Goal: Task Accomplishment & Management: Complete application form

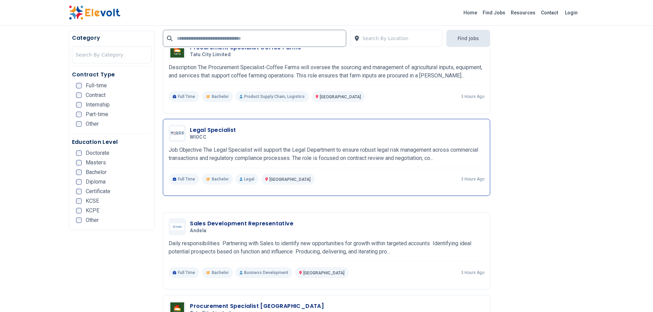
scroll to position [1199, 0]
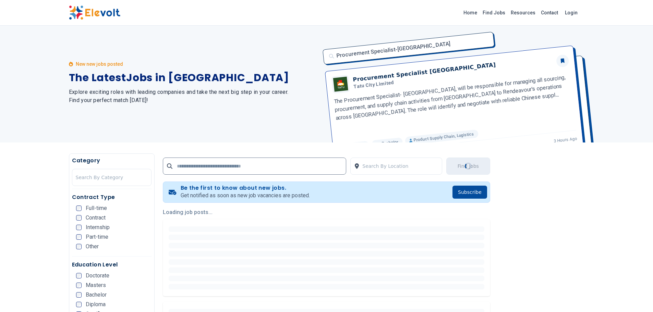
scroll to position [0, 0]
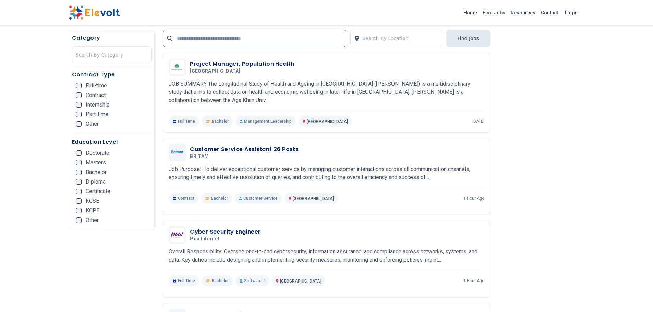
scroll to position [617, 0]
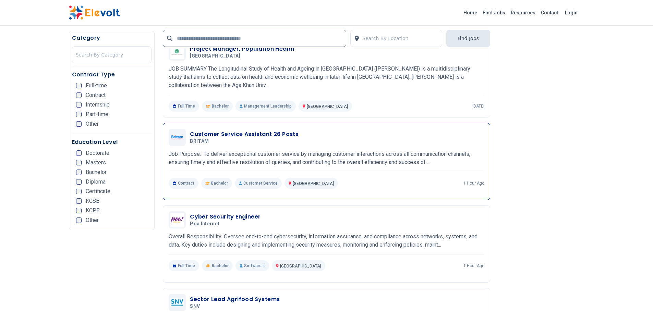
click at [245, 130] on h3 "Customer Service Assistant 26 Posts" at bounding box center [244, 134] width 109 height 8
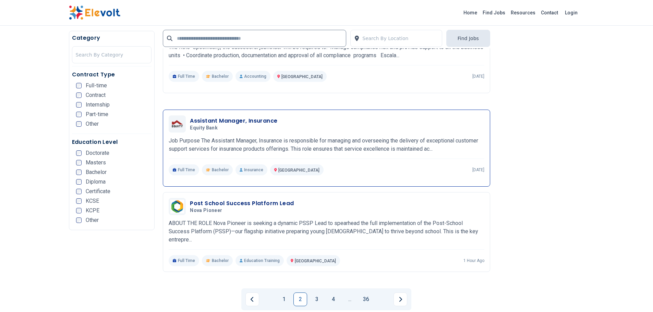
scroll to position [1233, 0]
click at [318, 292] on link "3" at bounding box center [317, 299] width 14 height 14
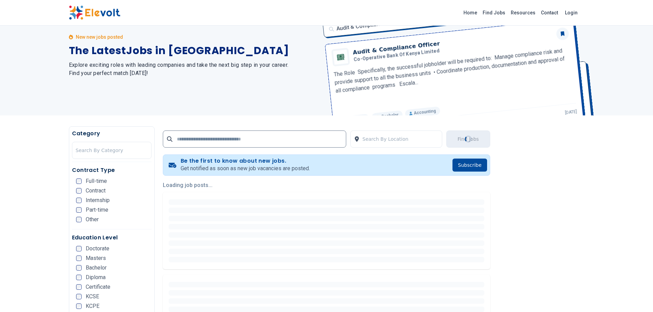
scroll to position [69, 0]
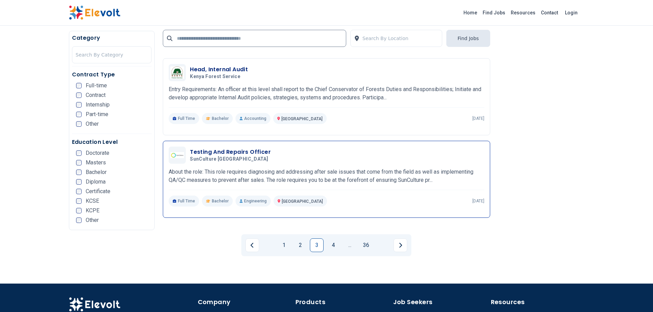
scroll to position [1302, 0]
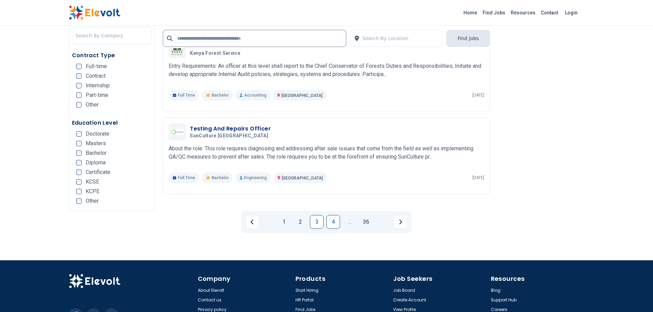
click at [331, 215] on link "4" at bounding box center [333, 222] width 14 height 14
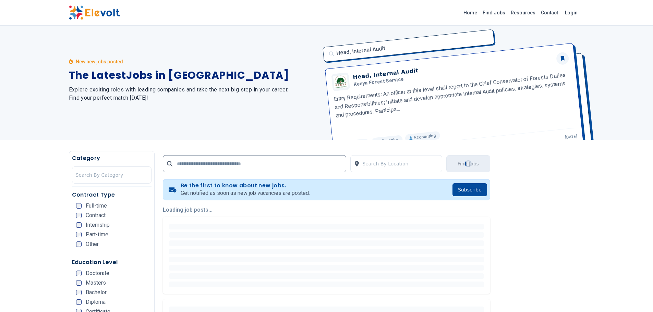
scroll to position [0, 0]
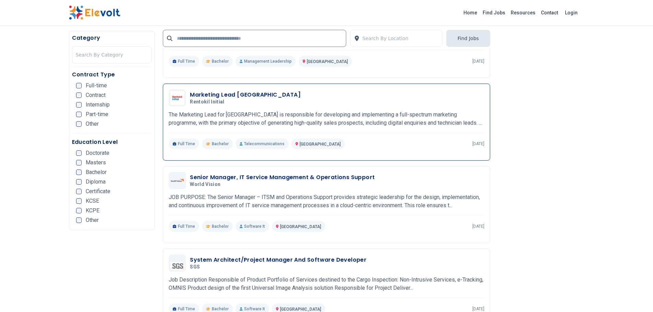
scroll to position [651, 0]
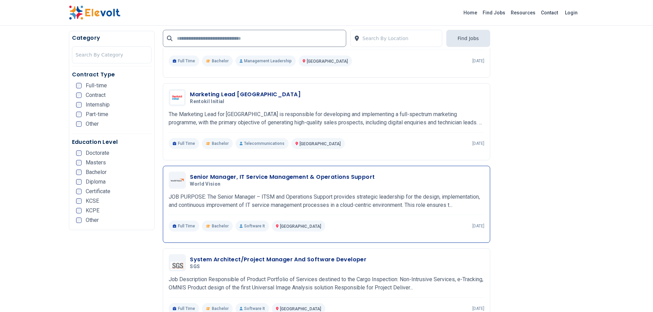
click at [235, 172] on div "Senior Manager, IT Service Management & Operations Support World Vision [DATE] …" at bounding box center [327, 180] width 316 height 17
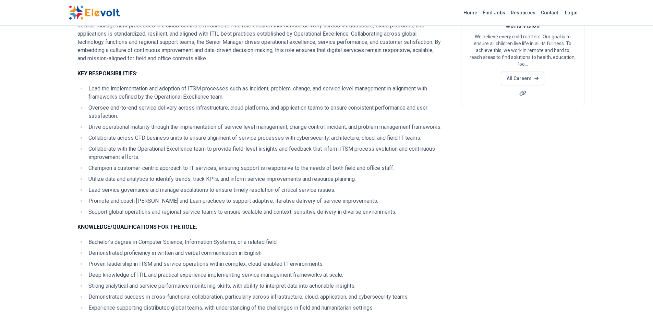
scroll to position [240, 0]
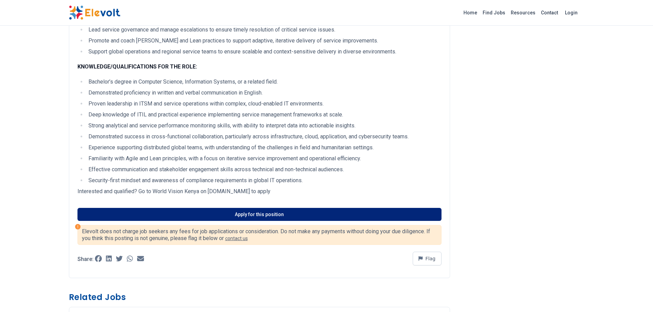
click at [231, 220] on link "Apply for this position" at bounding box center [259, 214] width 364 height 13
